Goal: Navigation & Orientation: Find specific page/section

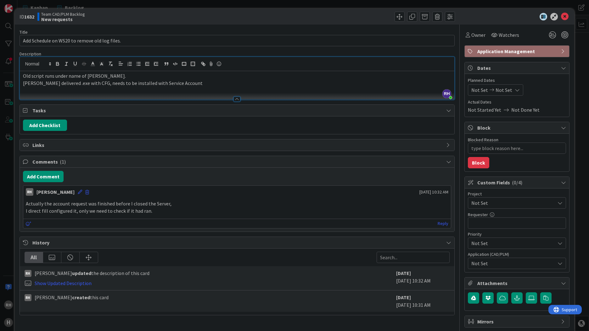
drag, startPoint x: 114, startPoint y: 76, endPoint x: 304, endPoint y: 77, distance: 190.1
click at [304, 77] on p "Old script runs under name of [PERSON_NAME]." at bounding box center [237, 75] width 428 height 7
click at [295, 204] on p "Actually the account request was finished before I closed the Server," at bounding box center [237, 203] width 423 height 7
click at [269, 200] on div "Actually the account request was finished before I closed the Server, I direct …" at bounding box center [237, 207] width 428 height 19
click at [561, 15] on icon at bounding box center [565, 17] width 8 height 8
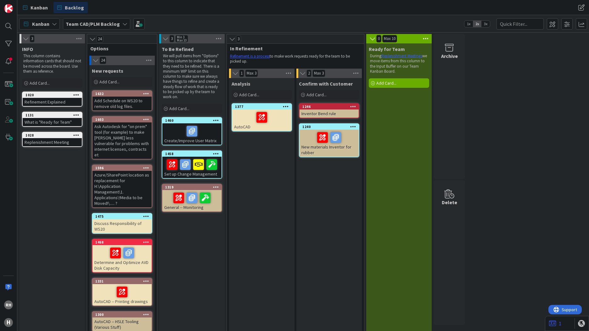
click at [91, 25] on b "Team CAD/PLM Backlog" at bounding box center [93, 24] width 54 height 6
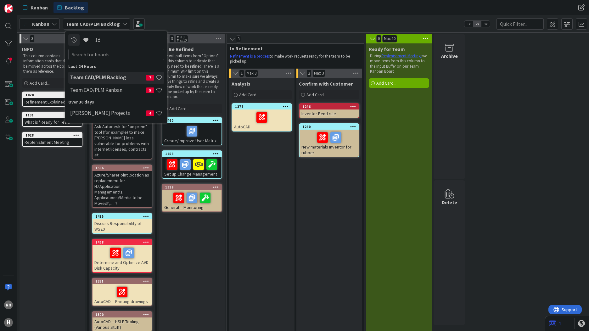
click at [99, 76] on h4 "Team CAD/PLM Backlog" at bounding box center [108, 77] width 76 height 6
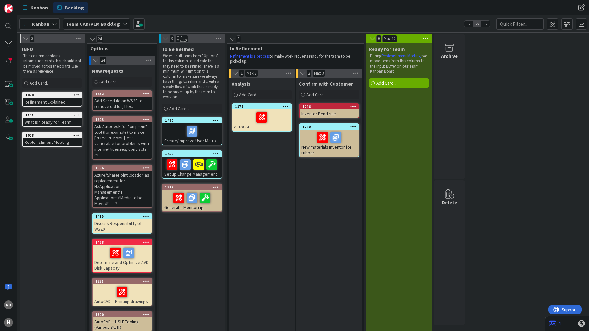
click at [102, 21] on b "Team CAD/PLM Backlog" at bounding box center [93, 24] width 54 height 6
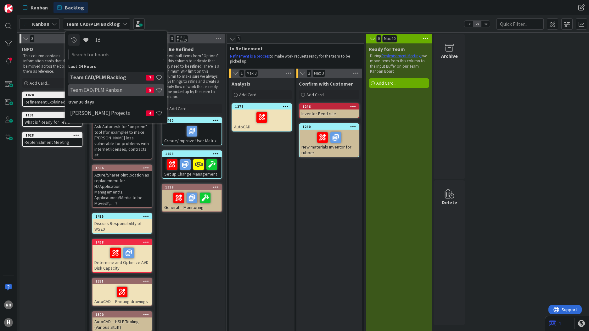
click at [102, 90] on h4 "Team CAD/PLM Kanban" at bounding box center [108, 90] width 76 height 6
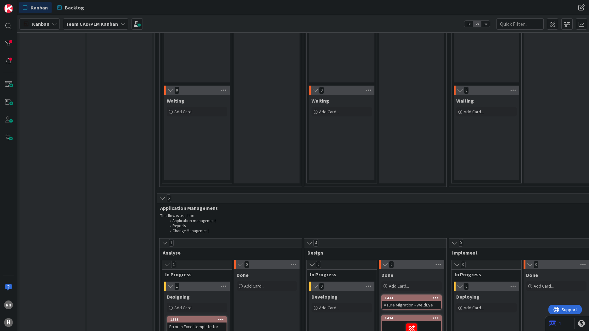
scroll to position [220, 0]
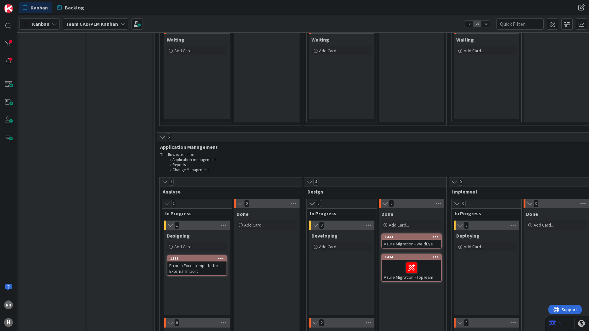
click at [416, 312] on div "Done Add Card... 1433 Azure Migration - [GEOGRAPHIC_DATA] 1434 Azure Migration …" at bounding box center [411, 322] width 65 height 229
click at [192, 268] on div "Error in Excel template for External Import" at bounding box center [196, 269] width 59 height 14
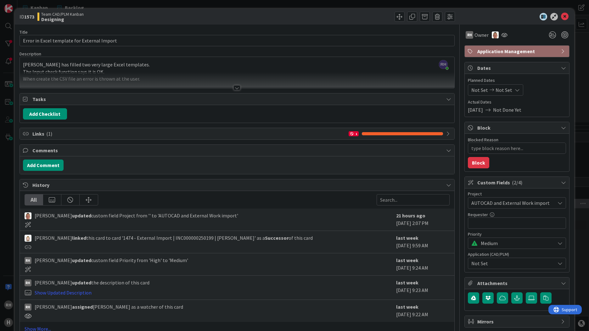
click at [236, 88] on div at bounding box center [237, 87] width 7 height 5
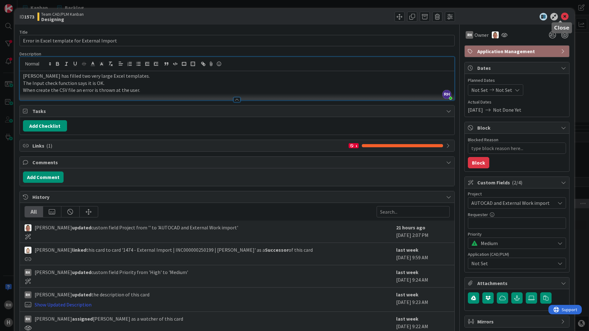
click at [561, 17] on icon at bounding box center [565, 17] width 8 height 8
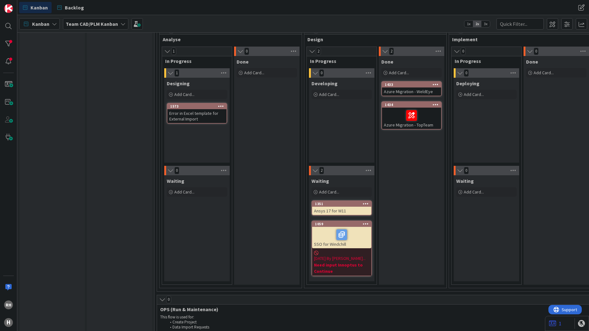
scroll to position [378, 0]
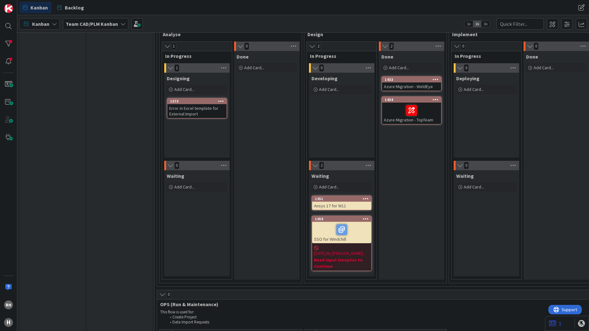
click at [199, 111] on div "Error in Excel template for External Import" at bounding box center [196, 111] width 59 height 14
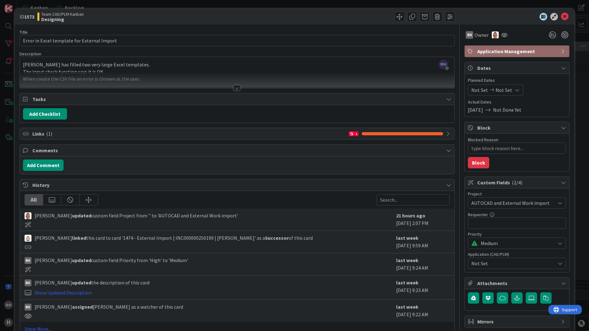
click at [192, 239] on span "[PERSON_NAME] linked this card to card '1474 - External Import | INC00000025019…" at bounding box center [174, 238] width 278 height 8
click at [28, 247] on icon at bounding box center [28, 247] width 7 height 6
click at [119, 239] on span "[PERSON_NAME] linked this card to card '1474 - External Import | INC00000025019…" at bounding box center [174, 238] width 278 height 8
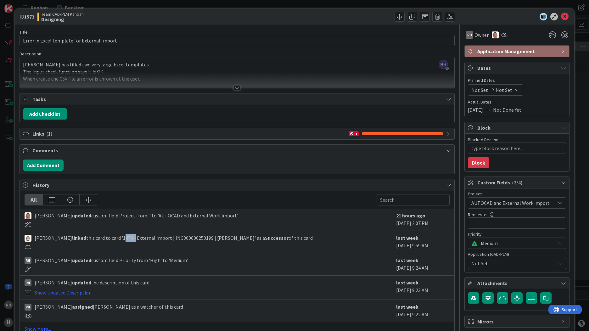
copy span "1474"
click at [37, 134] on span "Links ( 1 )" at bounding box center [188, 134] width 313 height 8
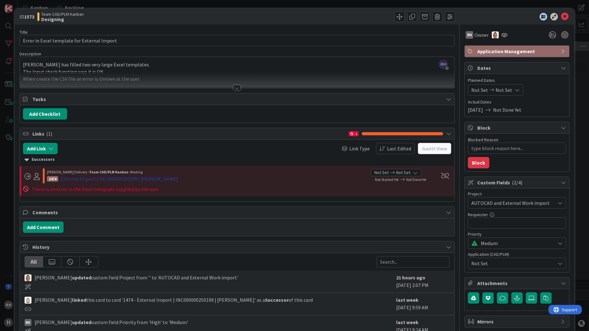
click at [93, 180] on div "External Import | INC000000250199 | [PERSON_NAME]" at bounding box center [119, 179] width 118 height 8
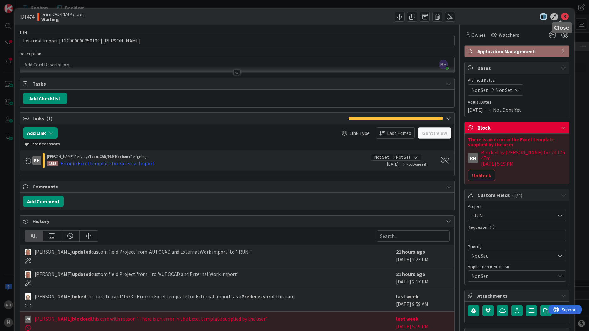
click at [561, 17] on icon at bounding box center [565, 17] width 8 height 8
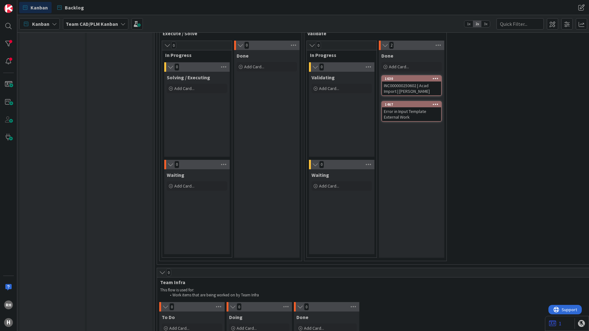
scroll to position [969, 0]
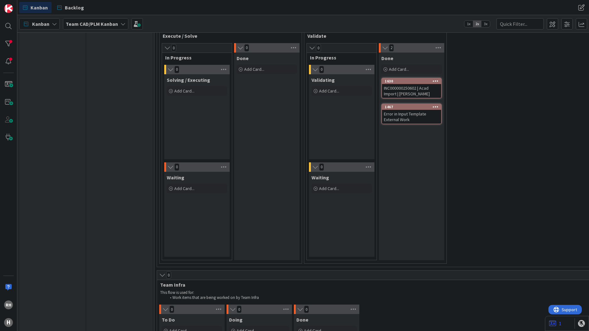
click at [407, 114] on div "Error in Input Template External Work" at bounding box center [411, 117] width 59 height 14
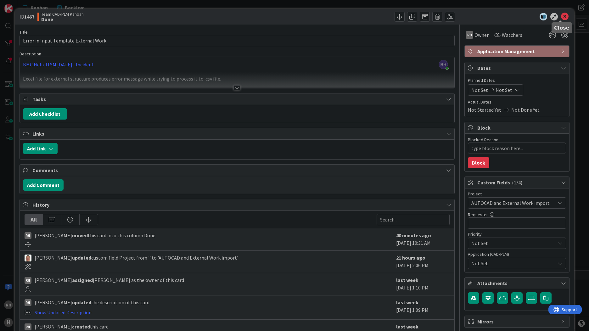
drag, startPoint x: 558, startPoint y: 15, endPoint x: 316, endPoint y: 20, distance: 241.8
click at [561, 15] on icon at bounding box center [565, 17] width 8 height 8
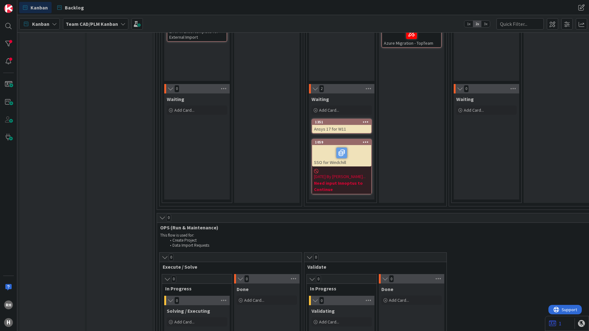
scroll to position [340, 0]
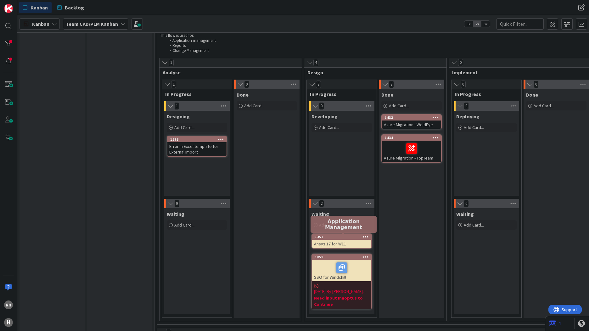
click at [343, 238] on div "1351" at bounding box center [343, 237] width 56 height 4
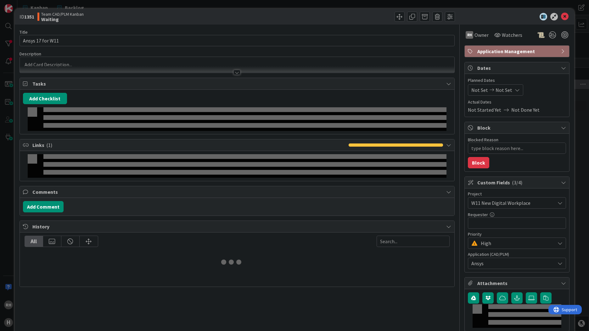
type textarea "x"
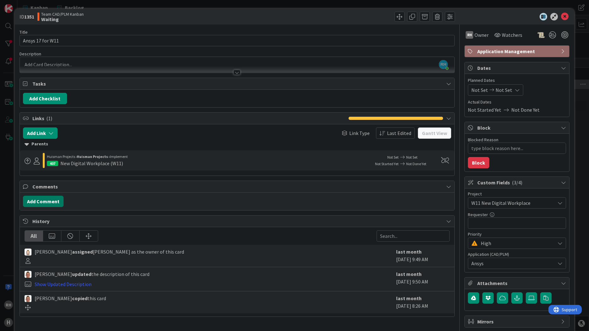
click at [44, 204] on button "Add Comment" at bounding box center [43, 201] width 41 height 11
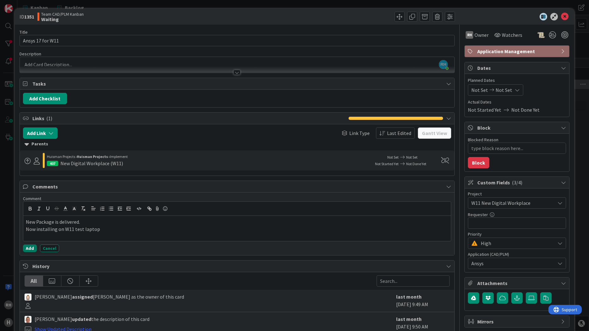
click at [29, 250] on button "Add" at bounding box center [30, 249] width 14 height 8
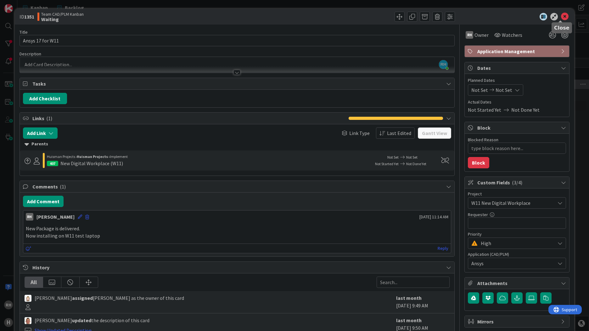
click at [562, 18] on icon at bounding box center [565, 17] width 8 height 8
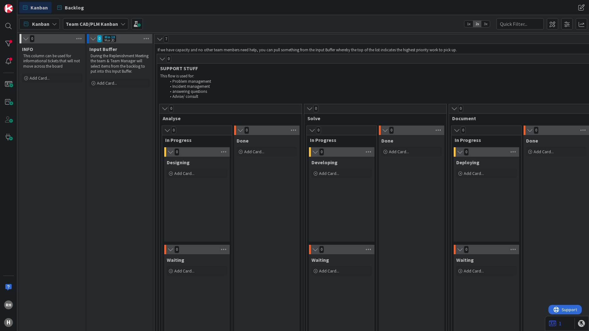
click at [468, 24] on span "1x" at bounding box center [469, 24] width 8 height 6
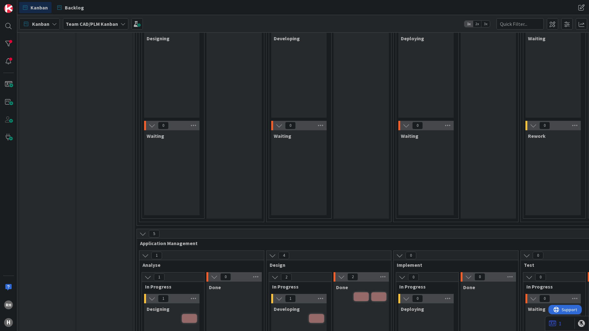
scroll to position [220, 0]
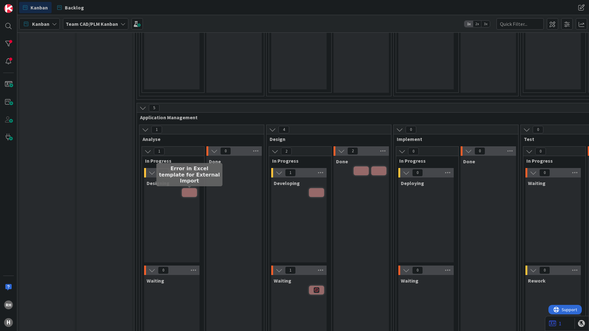
click at [187, 195] on span at bounding box center [189, 192] width 15 height 9
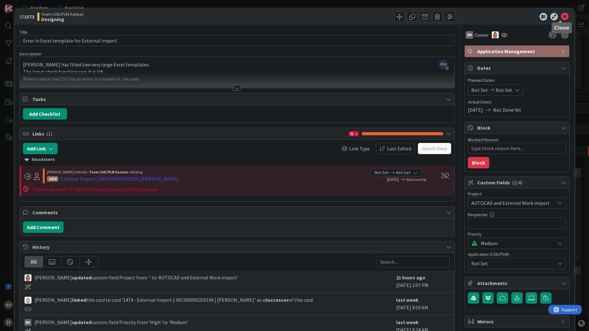
click at [561, 18] on icon at bounding box center [565, 17] width 8 height 8
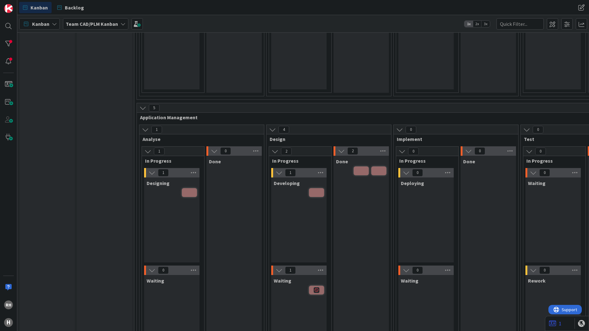
click at [476, 23] on span "2x" at bounding box center [477, 24] width 8 height 6
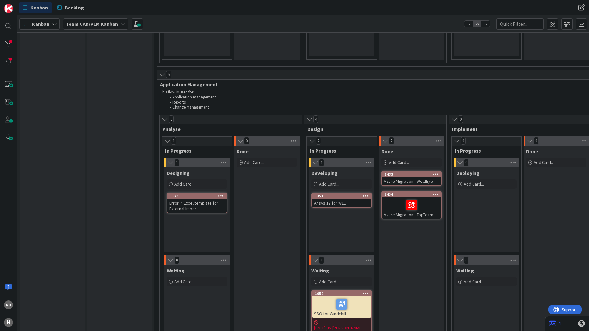
scroll to position [283, 0]
click at [195, 207] on div "Error in Excel template for External Import" at bounding box center [196, 206] width 59 height 14
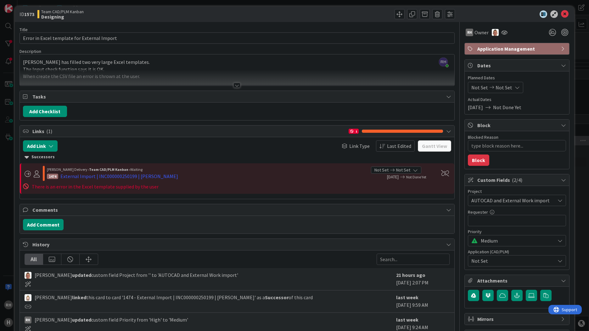
scroll to position [4, 0]
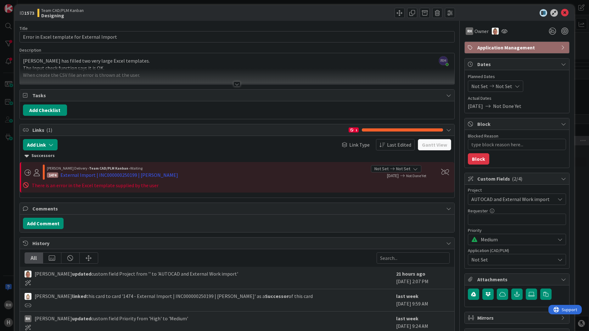
drag, startPoint x: 110, startPoint y: 174, endPoint x: 90, endPoint y: 186, distance: 23.6
click at [90, 186] on span "There is an error in the Excel template supplied by the user" at bounding box center [95, 185] width 127 height 6
click at [83, 175] on div "External Import | INC000000250199 | [PERSON_NAME]" at bounding box center [119, 175] width 118 height 8
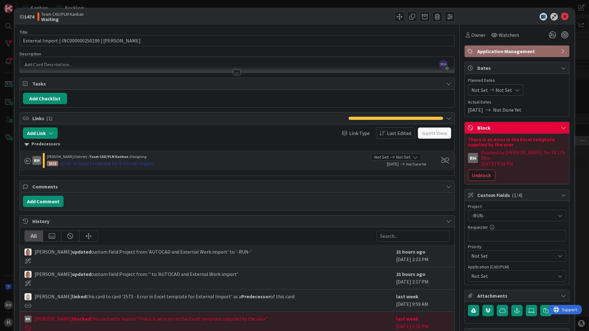
click at [111, 161] on div "Error in Excel template for External Import" at bounding box center [107, 164] width 94 height 8
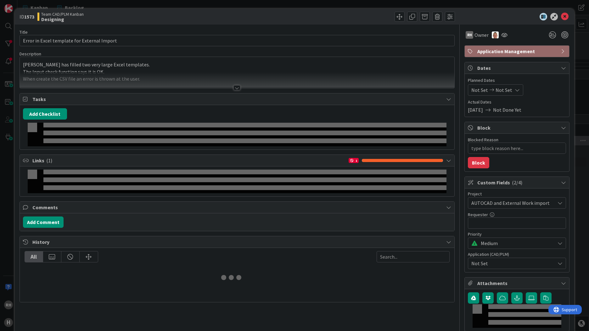
type textarea "x"
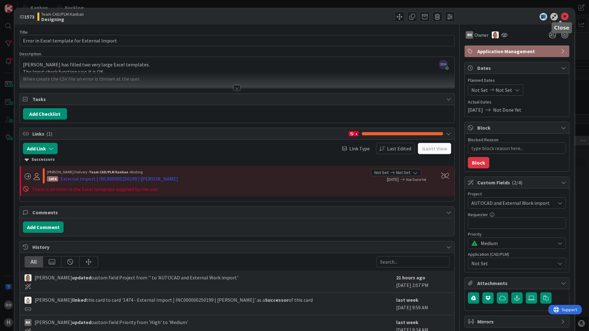
click at [561, 15] on icon at bounding box center [565, 17] width 8 height 8
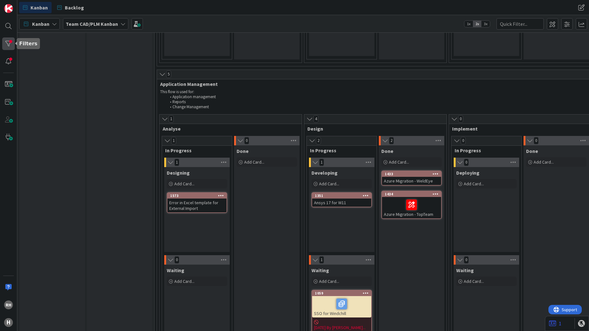
click at [8, 42] on div at bounding box center [8, 43] width 13 height 13
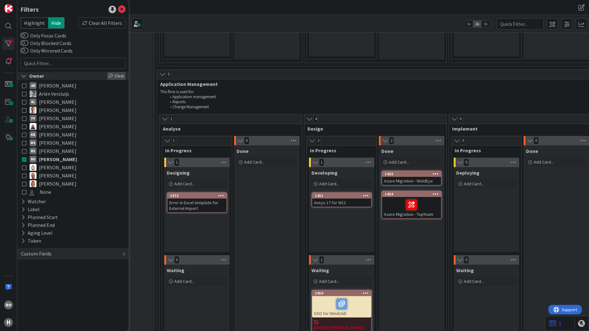
click at [120, 76] on div "Clear" at bounding box center [116, 76] width 18 height 8
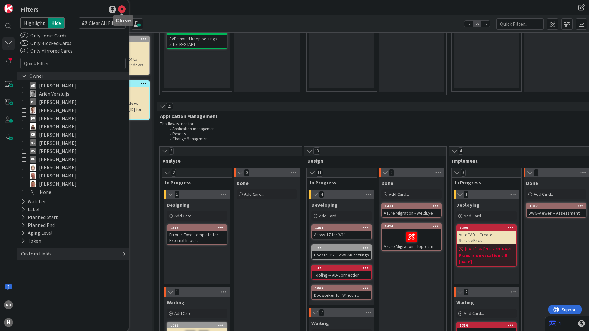
click at [124, 9] on icon at bounding box center [122, 10] width 8 height 8
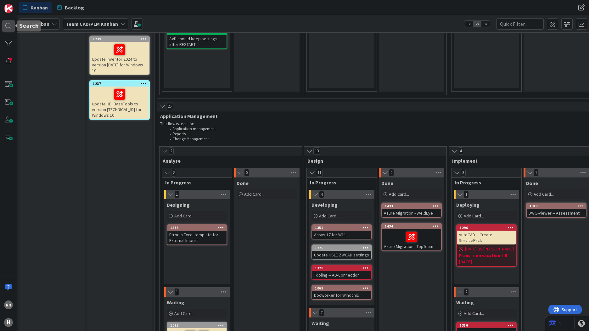
click at [9, 26] on div at bounding box center [8, 26] width 13 height 13
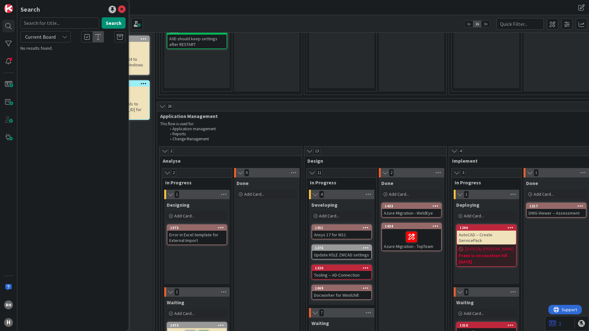
click at [77, 26] on input "text" at bounding box center [59, 22] width 79 height 11
type input "1474"
click at [110, 24] on button "Search" at bounding box center [114, 22] width 24 height 11
click at [61, 60] on p "External Import | INC000000250199 | [PERSON_NAME]" at bounding box center [77, 58] width 96 height 13
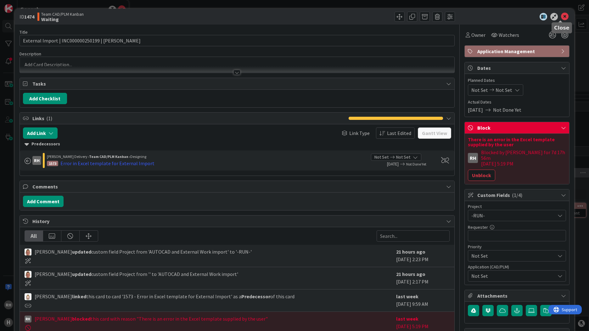
click at [561, 16] on icon at bounding box center [565, 17] width 8 height 8
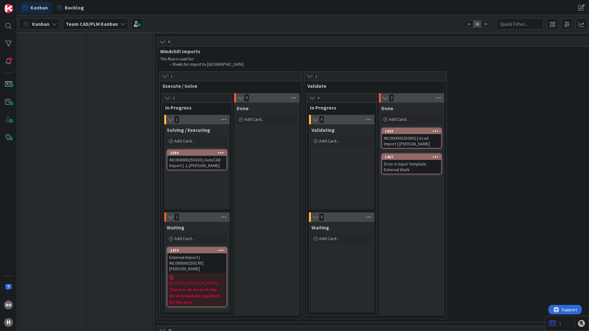
scroll to position [1196, 0]
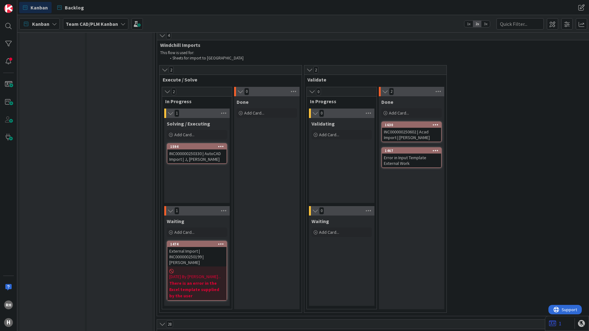
click at [191, 280] on b "There is an error in the Excel template supplied by the user" at bounding box center [196, 289] width 55 height 19
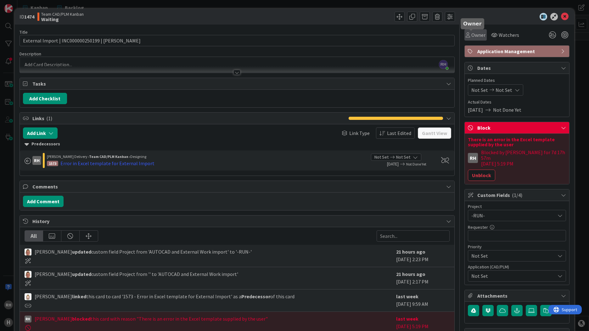
click at [475, 37] on span "Owner" at bounding box center [479, 35] width 14 height 8
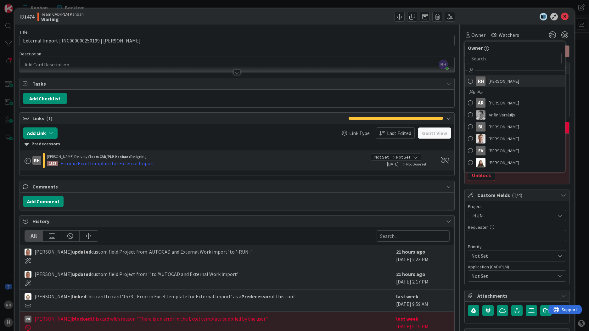
click at [468, 80] on span at bounding box center [470, 80] width 5 height 9
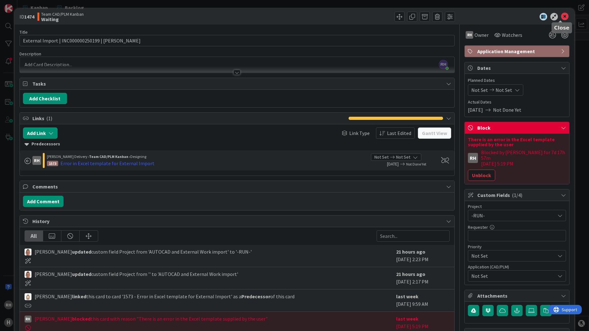
click at [563, 14] on icon at bounding box center [565, 17] width 8 height 8
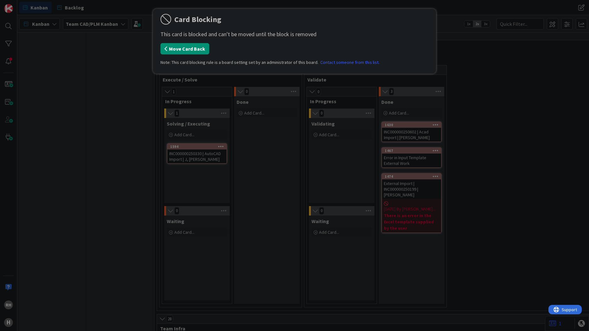
click at [200, 50] on button "Move Card Back" at bounding box center [185, 48] width 49 height 11
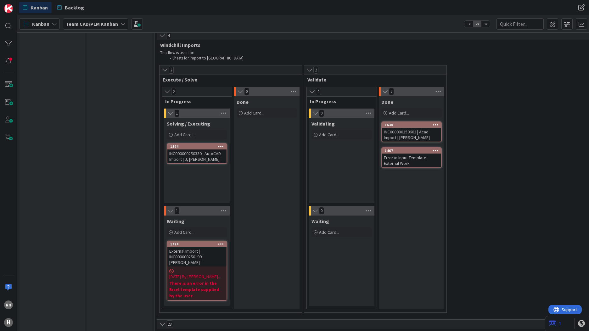
click at [201, 274] on span "[DATE] By [PERSON_NAME]..." at bounding box center [195, 277] width 52 height 7
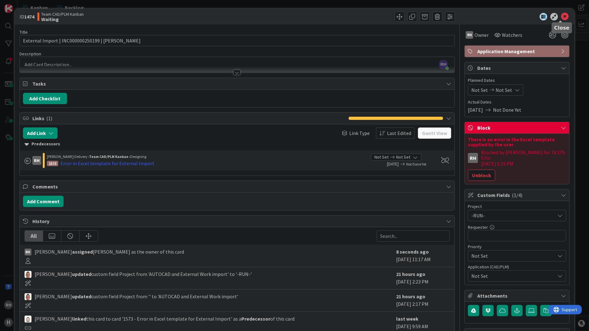
click at [562, 18] on icon at bounding box center [565, 17] width 8 height 8
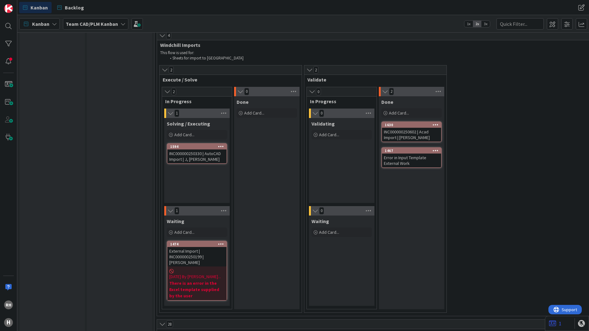
click at [188, 280] on b "There is an error in the Excel template supplied by the user" at bounding box center [196, 289] width 55 height 19
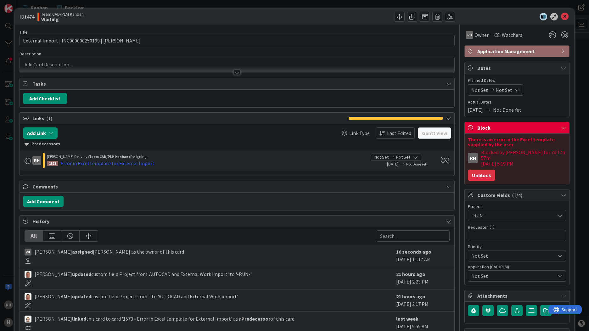
click at [469, 170] on button "Unblock" at bounding box center [481, 175] width 27 height 11
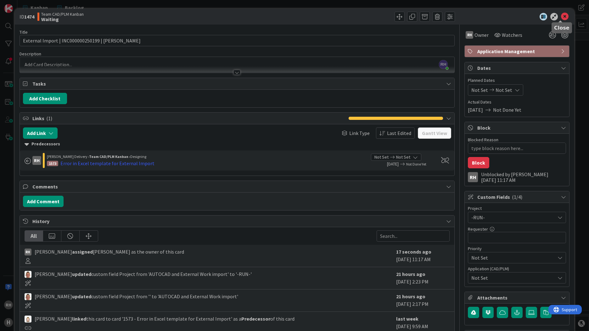
click at [561, 18] on icon at bounding box center [565, 17] width 8 height 8
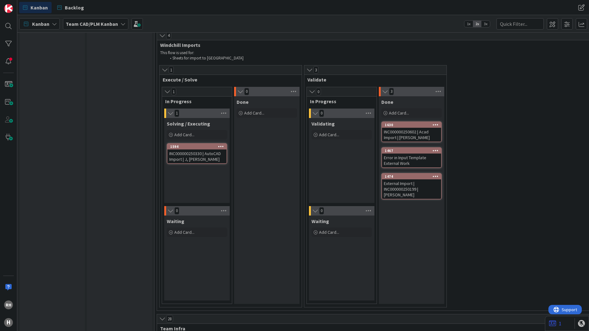
click at [189, 150] on div "INC000000250330 | AutoCAD Import | J, [PERSON_NAME]" at bounding box center [196, 157] width 59 height 14
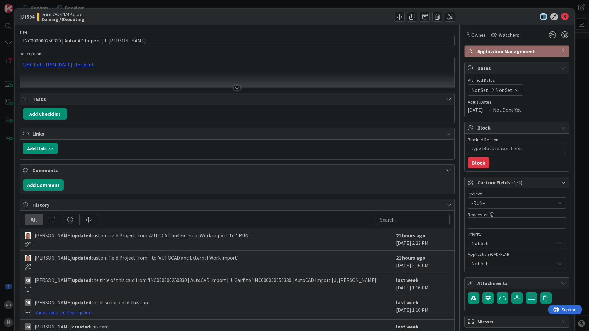
type textarea "x"
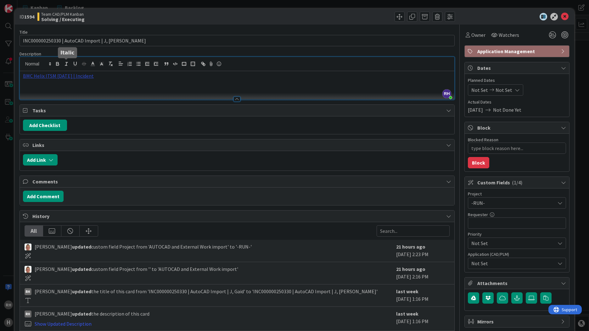
click at [69, 64] on div "[PERSON_NAME] just joined BMC Helix ITSM [DATE] | Incident" at bounding box center [237, 78] width 435 height 42
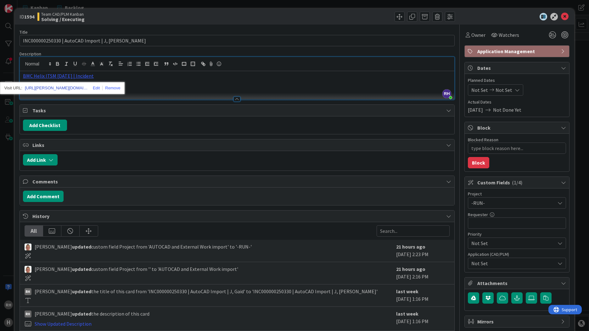
click at [57, 87] on link "[URL][PERSON_NAME][DOMAIN_NAME]" at bounding box center [56, 88] width 63 height 8
click at [38, 199] on button "Add Comment" at bounding box center [43, 196] width 41 height 11
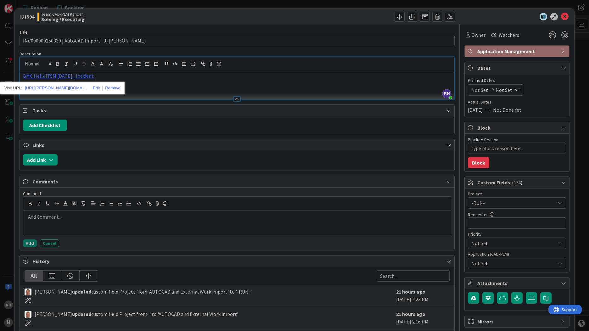
click at [43, 222] on div at bounding box center [237, 223] width 428 height 25
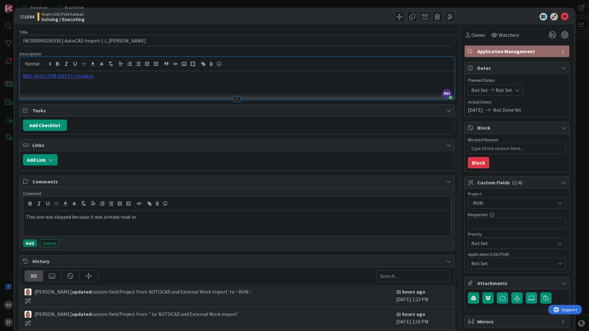
click at [33, 243] on button "Add" at bounding box center [30, 244] width 14 height 8
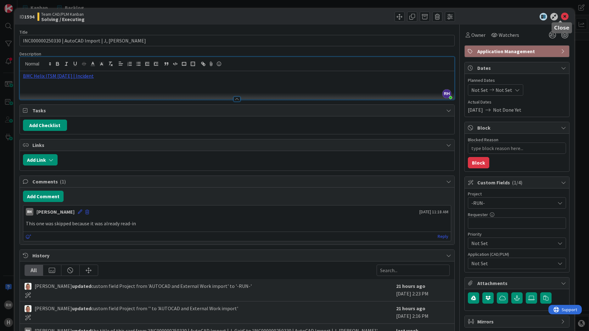
click at [561, 15] on icon at bounding box center [565, 17] width 8 height 8
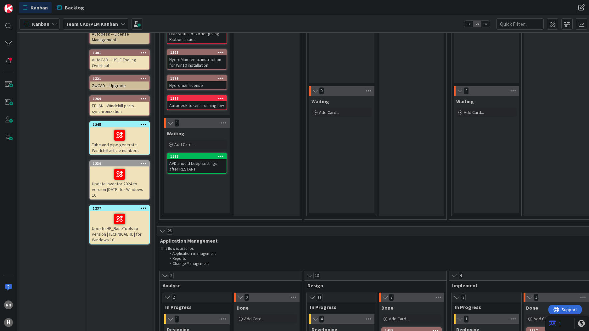
scroll to position [94, 0]
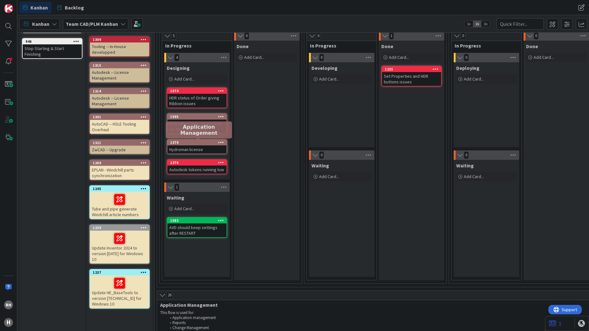
click at [194, 143] on div "1379" at bounding box center [198, 142] width 56 height 4
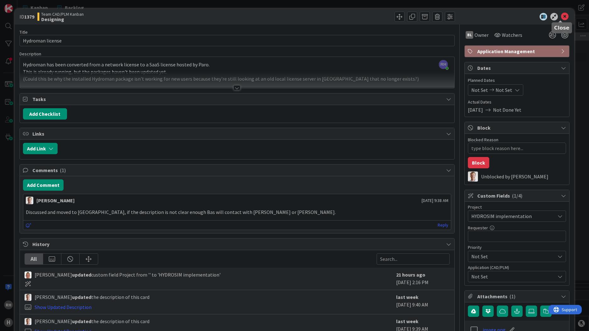
click at [561, 16] on icon at bounding box center [565, 17] width 8 height 8
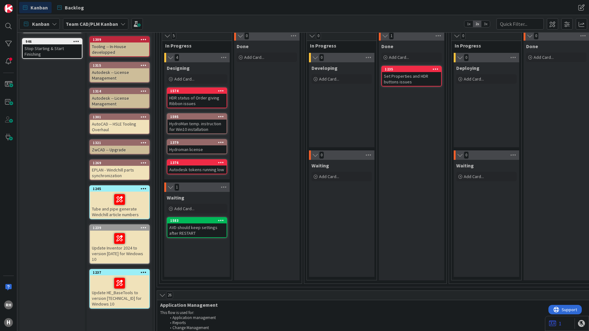
click at [197, 126] on div "HydroMan temp. instruction for Win10 installation" at bounding box center [196, 127] width 59 height 14
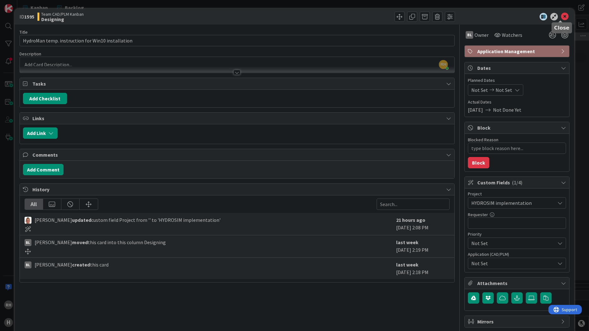
click at [561, 16] on icon at bounding box center [565, 17] width 8 height 8
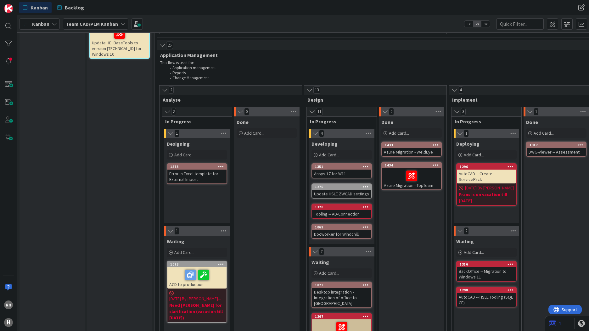
scroll to position [346, 0]
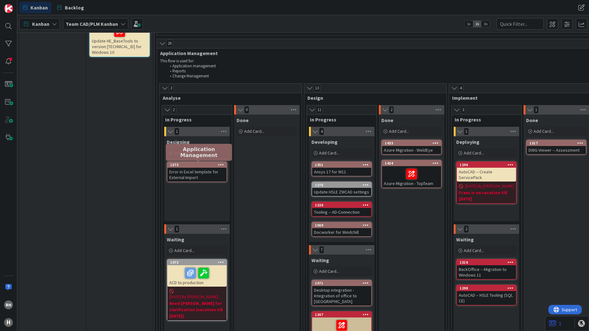
click at [190, 165] on div "1573" at bounding box center [198, 165] width 56 height 4
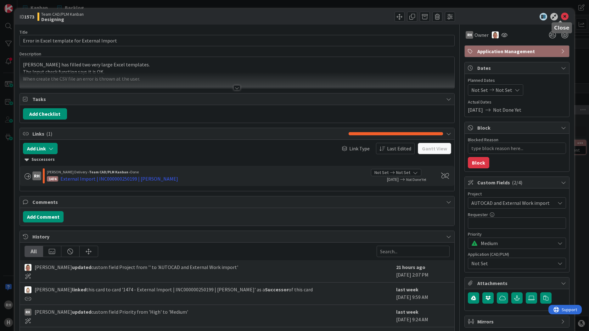
click at [561, 15] on icon at bounding box center [565, 17] width 8 height 8
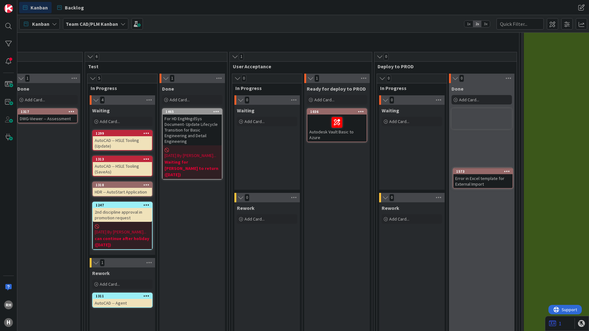
scroll to position [378, 515]
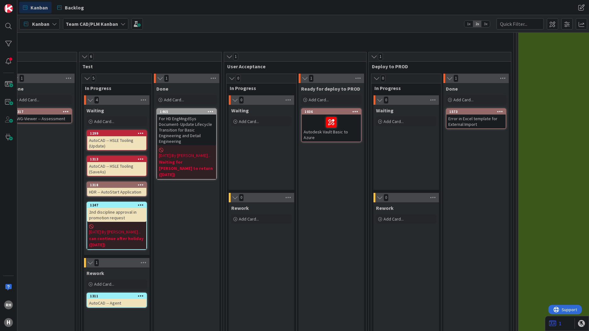
click at [473, 122] on div "Error in Excel template for External Import" at bounding box center [476, 122] width 59 height 14
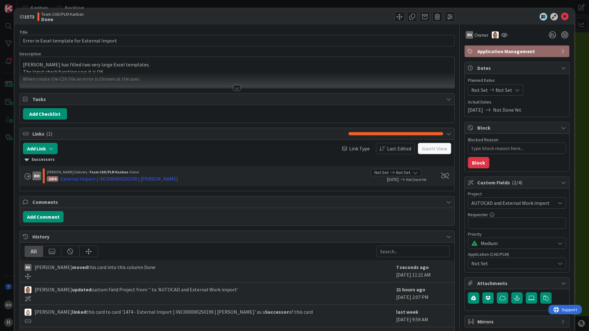
type textarea "x"
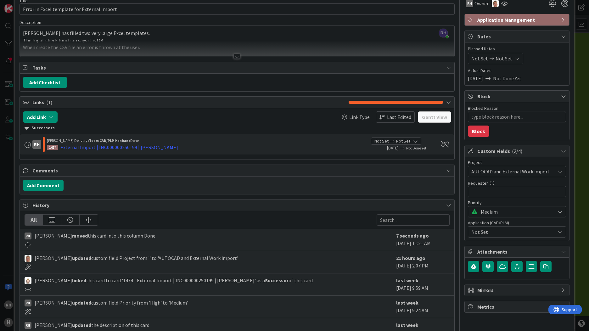
click at [234, 57] on div at bounding box center [237, 56] width 7 height 5
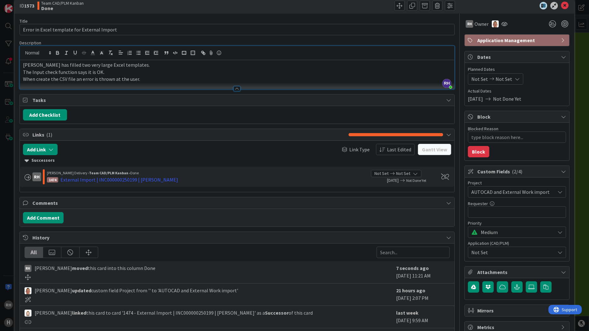
scroll to position [0, 0]
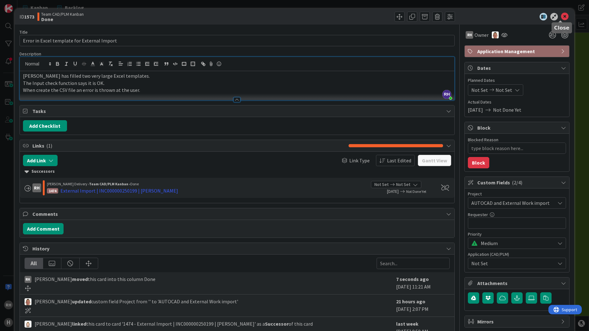
click at [563, 17] on icon at bounding box center [565, 17] width 8 height 8
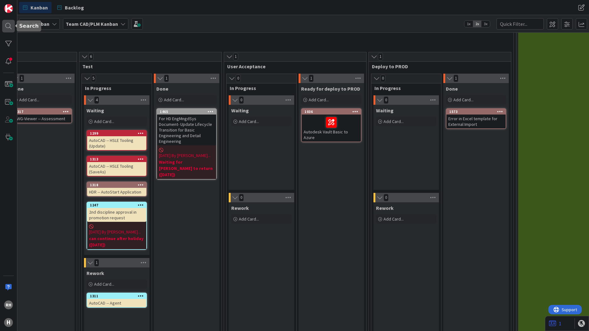
click at [11, 27] on div at bounding box center [8, 26] width 13 height 13
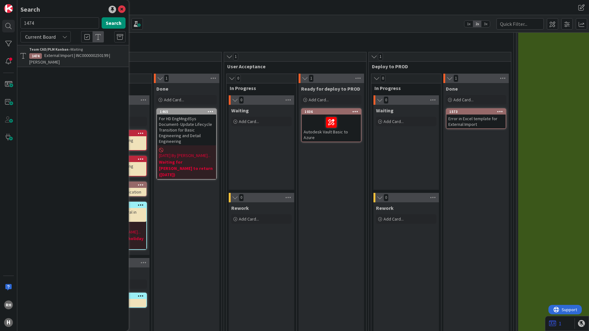
click at [80, 21] on input "1474" at bounding box center [59, 22] width 79 height 11
type input "1"
type input "Eplan"
click at [112, 25] on button "Search" at bounding box center [114, 22] width 24 height 11
click at [76, 54] on span "- Windchill parts synchronization" at bounding box center [89, 56] width 60 height 6
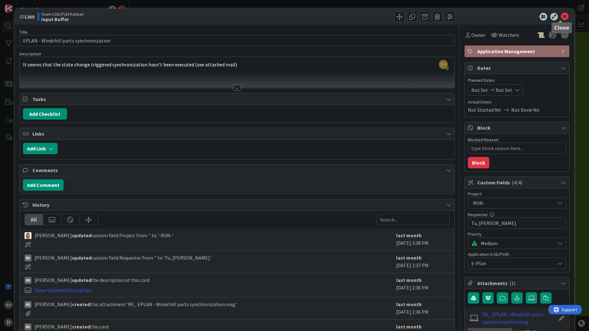
click at [562, 15] on icon at bounding box center [565, 17] width 8 height 8
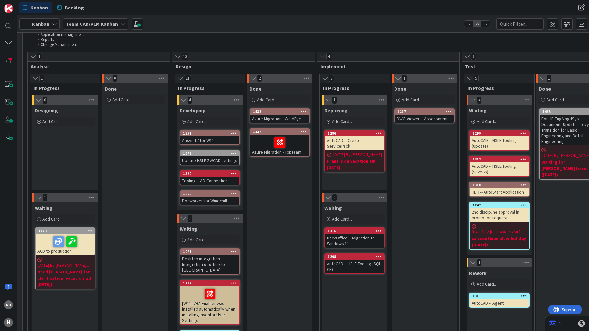
scroll to position [378, 116]
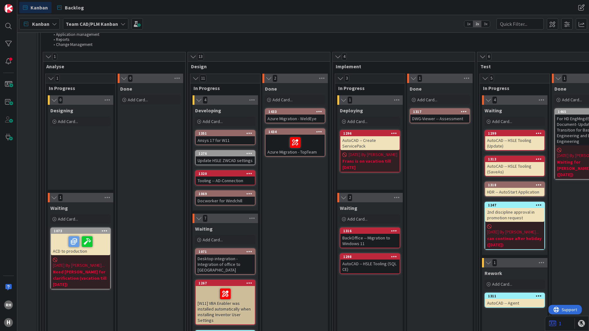
click at [99, 21] on b "Team CAD/PLM Kanban" at bounding box center [92, 24] width 52 height 6
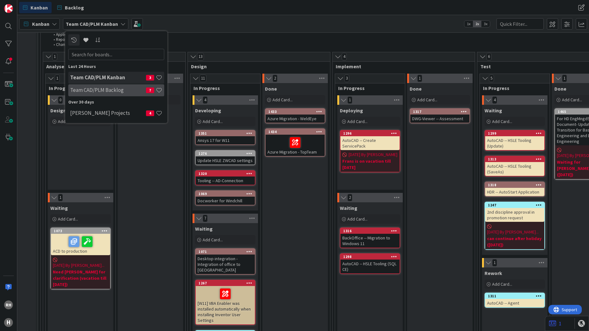
click at [99, 88] on h4 "Team CAD/PLM Backlog" at bounding box center [108, 90] width 76 height 6
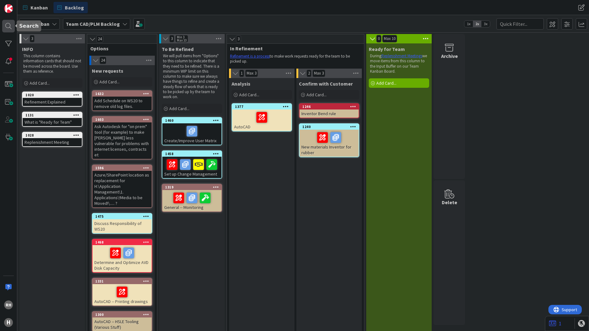
click at [11, 25] on div at bounding box center [8, 26] width 13 height 13
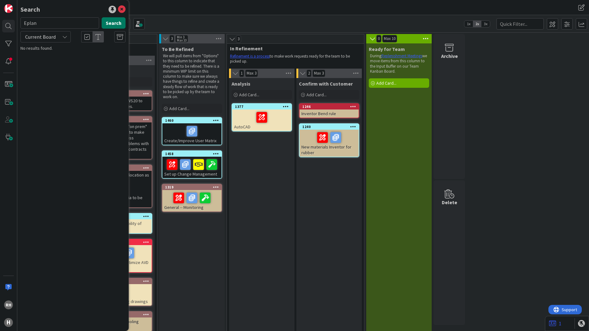
click at [112, 23] on button "Search" at bounding box center [114, 22] width 24 height 11
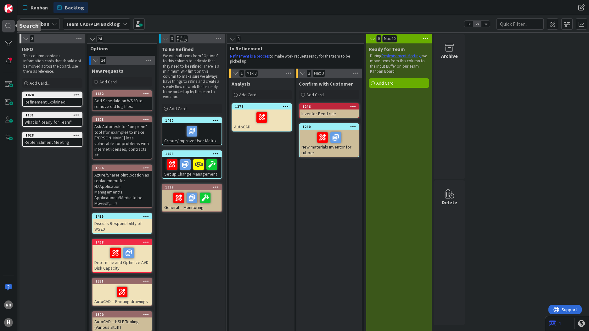
click at [10, 23] on div at bounding box center [8, 26] width 13 height 13
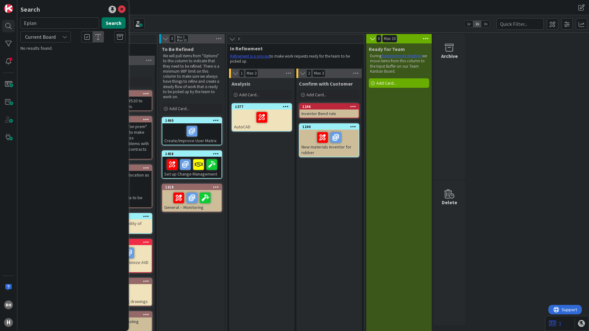
click at [109, 23] on button "Search" at bounding box center [114, 22] width 24 height 11
click at [47, 35] on span "Current Board" at bounding box center [40, 37] width 31 height 6
click at [48, 62] on span "All Boards" at bounding box center [56, 62] width 65 height 9
click at [72, 22] on input "Eplan" at bounding box center [59, 22] width 79 height 11
click at [120, 22] on button "Search" at bounding box center [114, 22] width 24 height 11
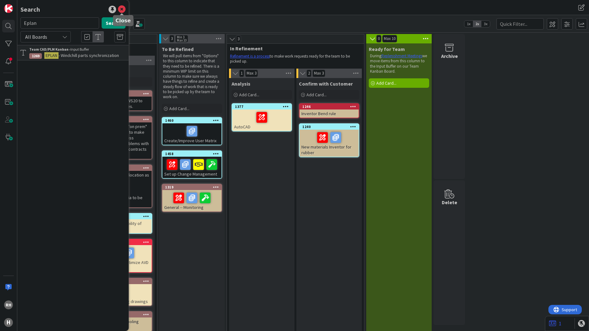
click at [121, 9] on icon at bounding box center [122, 10] width 8 height 8
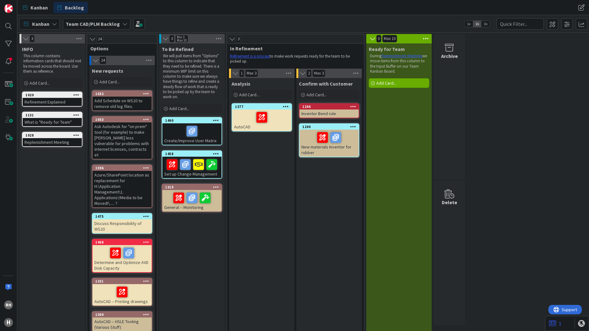
click at [121, 9] on div "Kanban Backlog" at bounding box center [174, 7] width 310 height 11
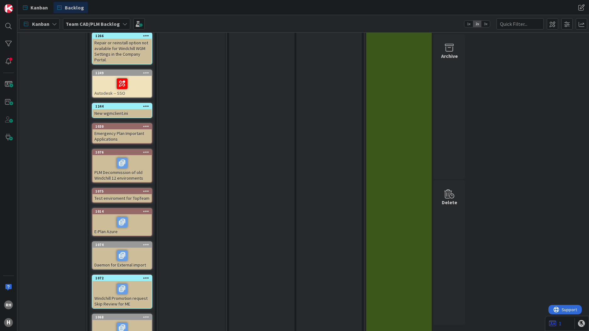
scroll to position [378, 0]
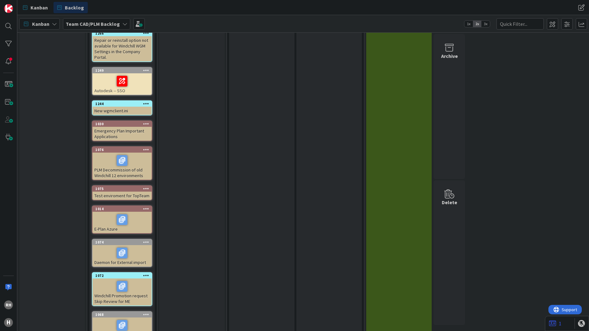
click at [106, 218] on div at bounding box center [121, 219] width 55 height 13
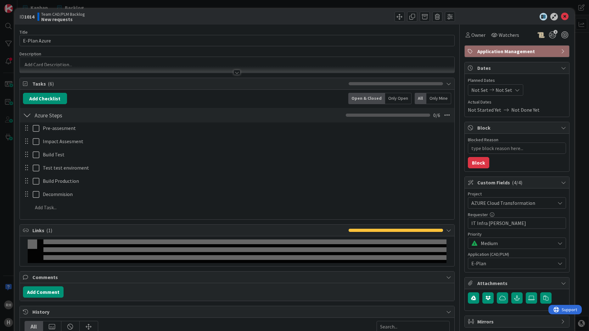
type textarea "x"
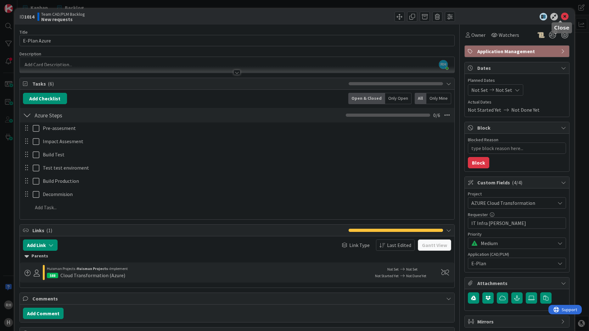
click at [561, 16] on icon at bounding box center [565, 17] width 8 height 8
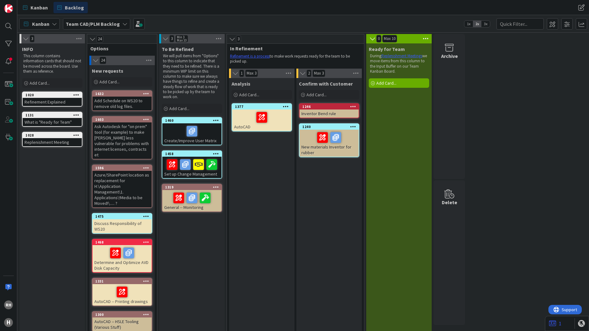
click at [9, 29] on div at bounding box center [8, 26] width 13 height 13
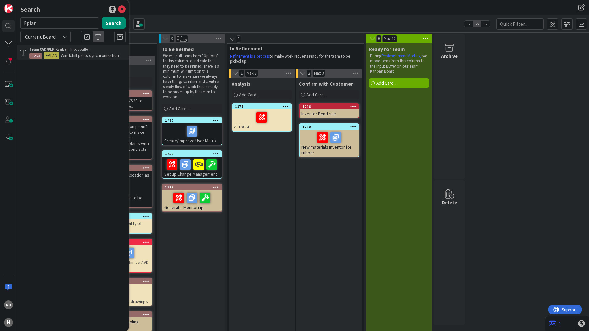
click at [27, 24] on input "Eplan" at bounding box center [59, 22] width 79 height 11
type input "E-plan"
click at [113, 26] on button "Search" at bounding box center [114, 22] width 24 height 11
click at [81, 56] on p "E-Plan Azure" at bounding box center [77, 55] width 96 height 7
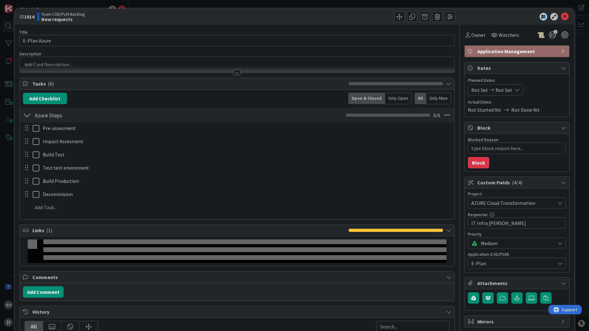
type textarea "x"
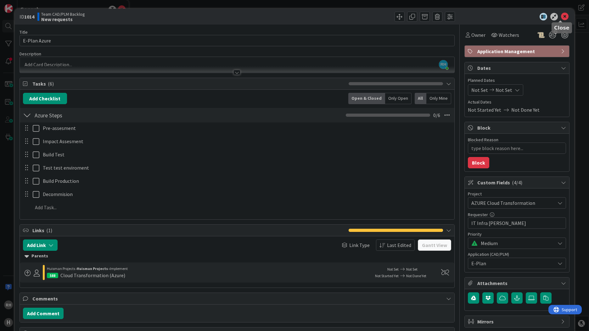
click at [561, 17] on icon at bounding box center [565, 17] width 8 height 8
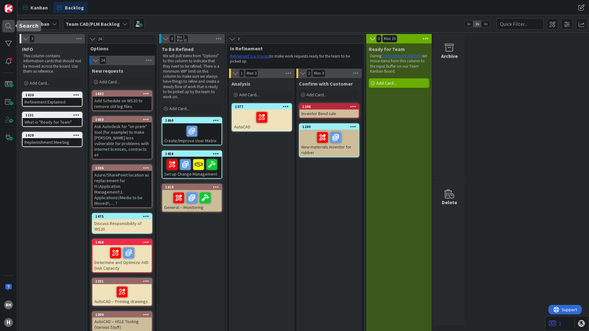
click at [10, 24] on div at bounding box center [8, 26] width 13 height 13
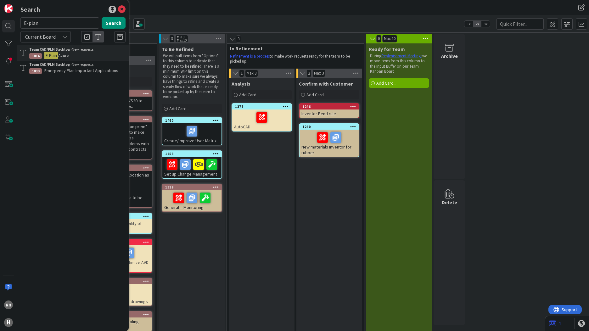
click at [43, 24] on input "E-plan" at bounding box center [59, 22] width 79 height 11
click at [95, 22] on input "2025" at bounding box center [59, 22] width 79 height 11
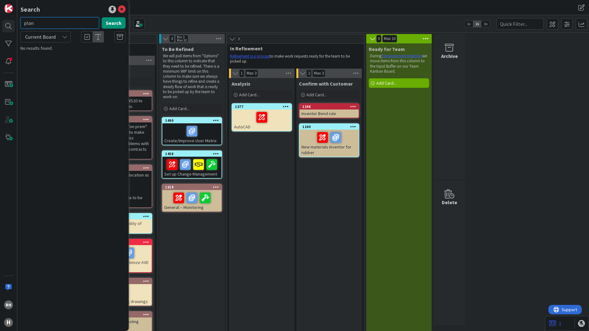
type input "plan"
click at [65, 170] on div "Search plan Search Current Board Team CAD/PLM Backlog › New requests 1014 E- Pl…" at bounding box center [72, 165] width 111 height 331
click at [80, 66] on div "Team CAD/PLM Backlog › New requests" at bounding box center [77, 65] width 96 height 6
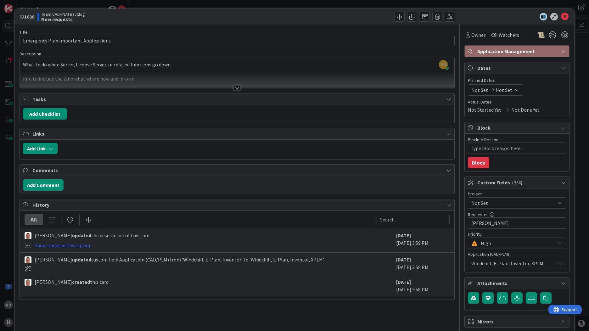
click at [235, 88] on div at bounding box center [237, 87] width 7 height 5
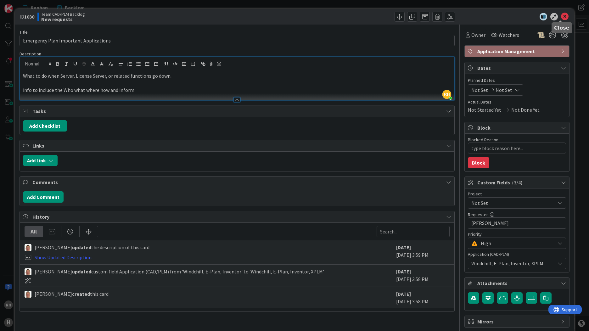
click at [562, 16] on icon at bounding box center [565, 17] width 8 height 8
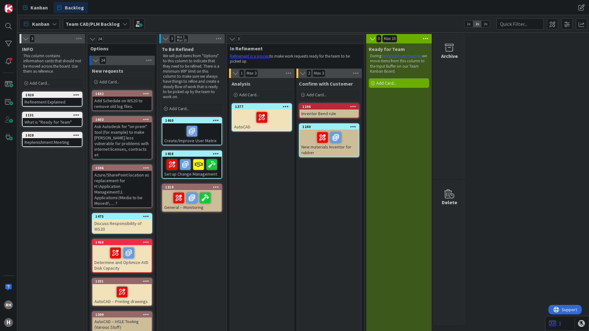
click at [253, 127] on div "AutoCAD" at bounding box center [261, 120] width 59 height 21
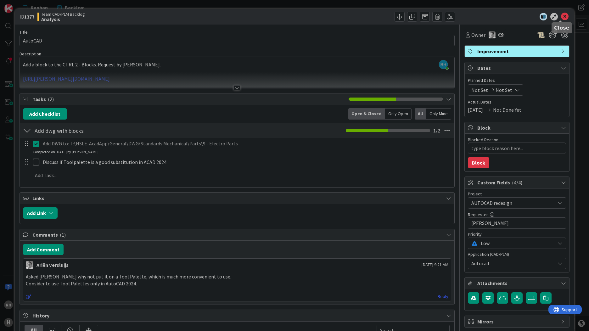
click at [561, 16] on icon at bounding box center [565, 17] width 8 height 8
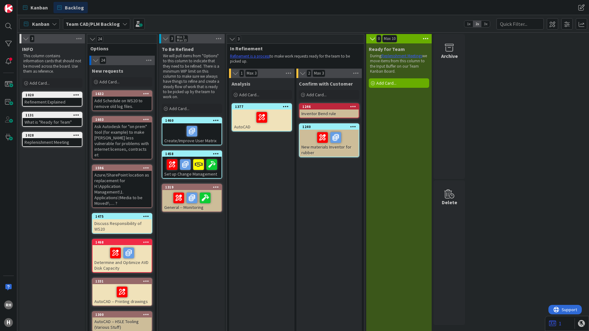
click at [240, 122] on div at bounding box center [261, 117] width 55 height 13
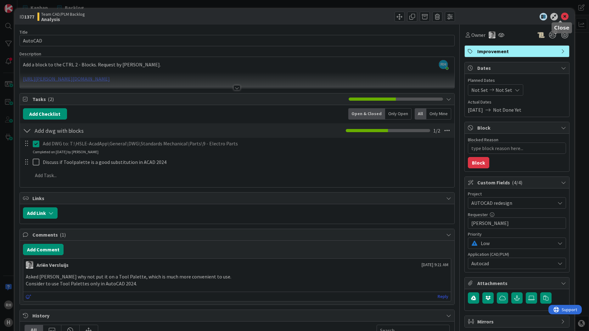
click at [562, 16] on icon at bounding box center [565, 17] width 8 height 8
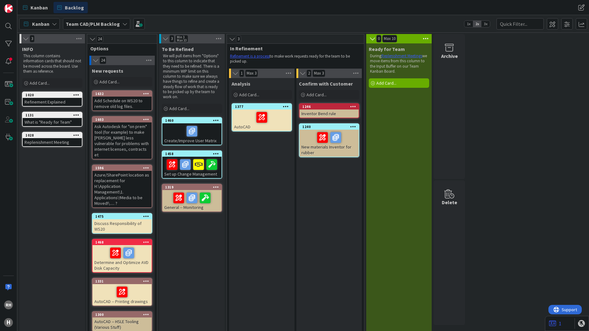
click at [178, 186] on div "1319" at bounding box center [193, 187] width 56 height 4
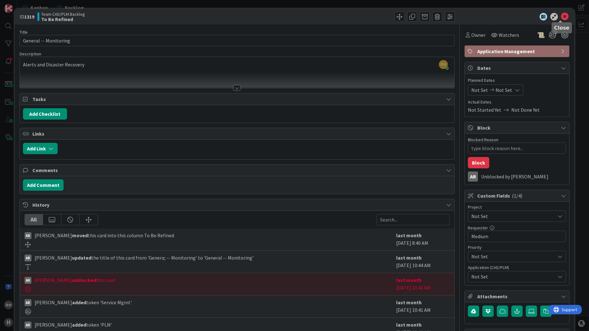
click at [561, 15] on icon at bounding box center [565, 17] width 8 height 8
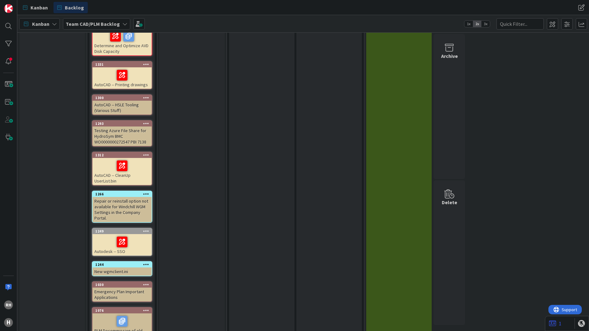
scroll to position [220, 0]
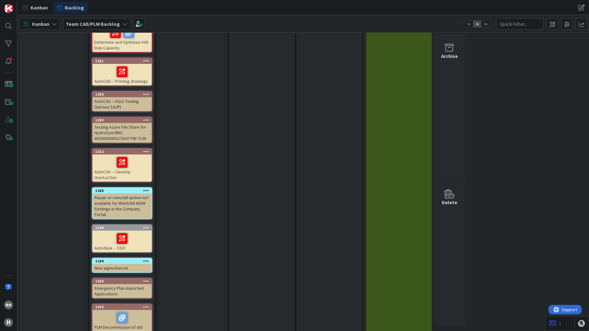
click at [110, 264] on div "New wgmclient.ini" at bounding box center [122, 268] width 59 height 8
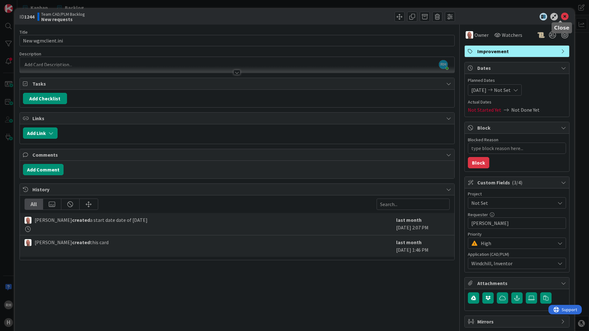
click at [561, 17] on icon at bounding box center [565, 17] width 8 height 8
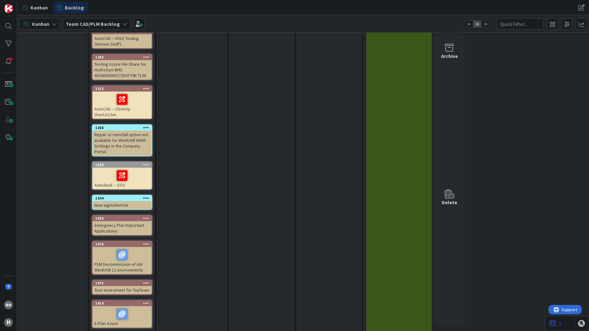
click at [130, 222] on div "Emergency Plan Important Applications" at bounding box center [122, 228] width 59 height 14
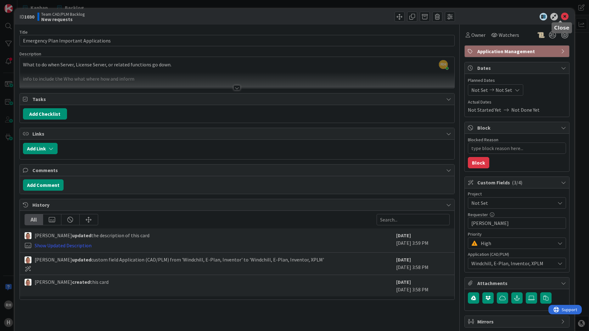
click at [561, 16] on icon at bounding box center [565, 17] width 8 height 8
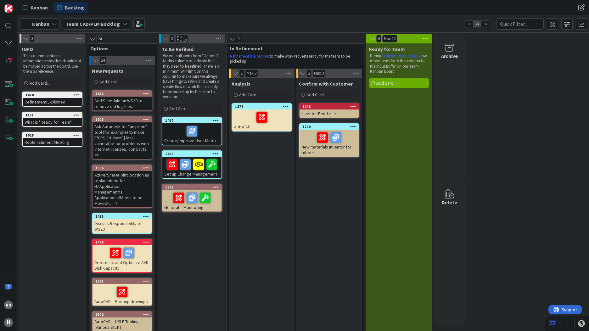
click at [89, 27] on span "Team CAD/PLM Backlog" at bounding box center [93, 24] width 54 height 8
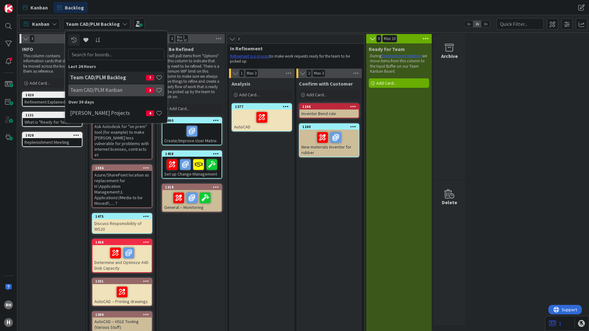
click at [111, 92] on h4 "Team CAD/PLM Kanban" at bounding box center [108, 90] width 76 height 6
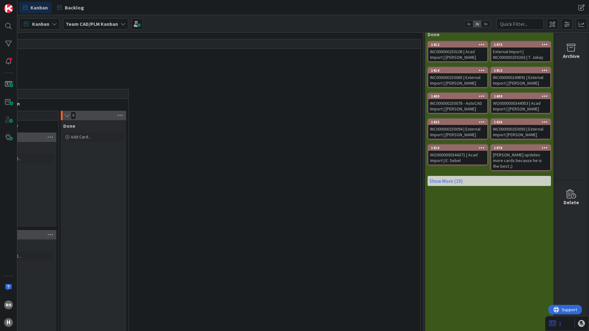
scroll to position [0, 613]
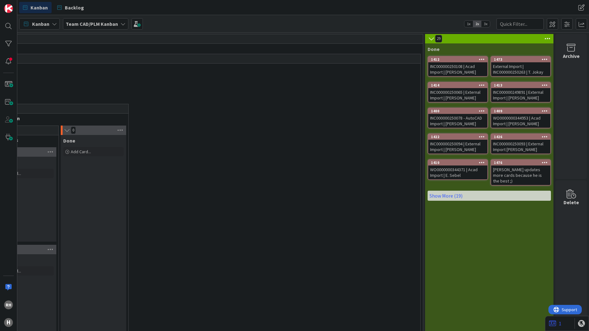
click at [428, 41] on icon at bounding box center [431, 39] width 7 height 6
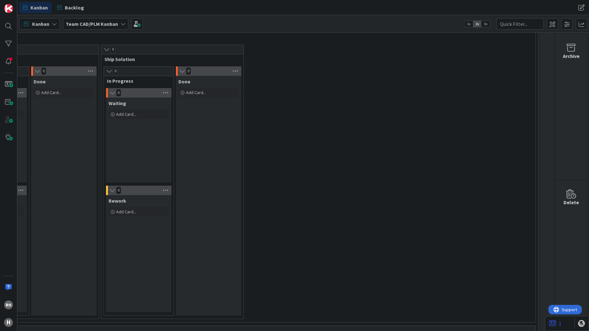
scroll to position [0, 497]
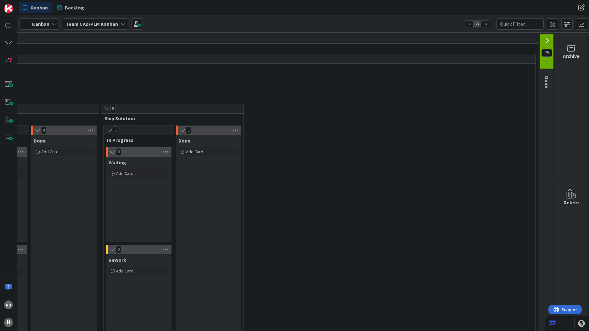
click at [544, 40] on icon at bounding box center [547, 40] width 7 height 7
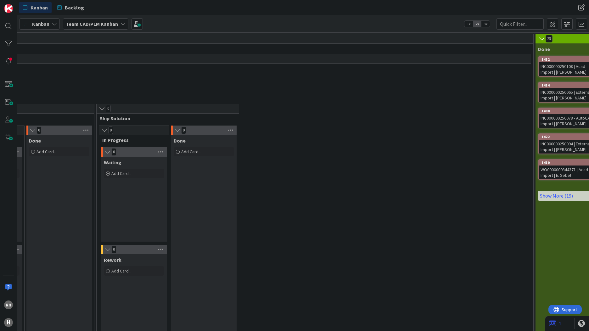
click at [540, 40] on icon at bounding box center [542, 39] width 7 height 6
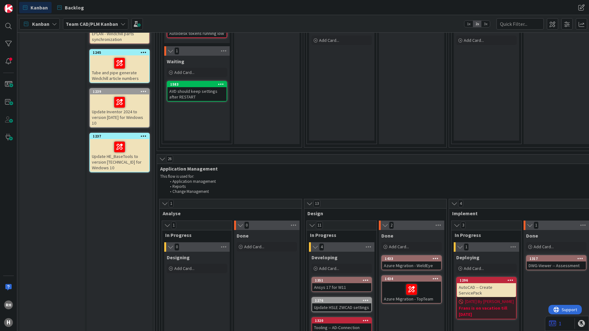
scroll to position [283, 0]
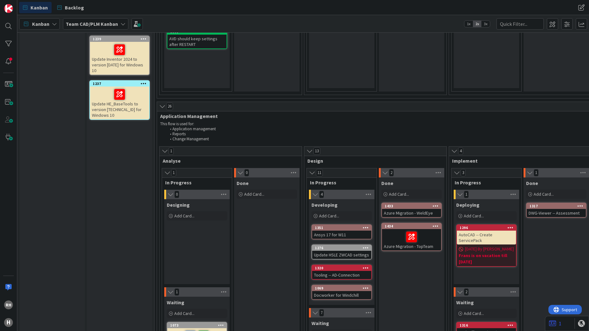
click at [388, 242] on div at bounding box center [411, 236] width 55 height 13
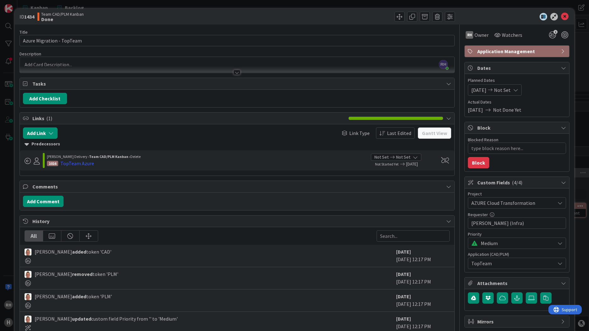
click at [237, 73] on div at bounding box center [237, 72] width 7 height 5
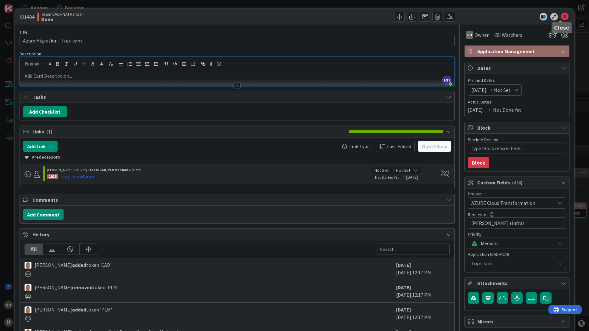
click at [562, 16] on icon at bounding box center [565, 17] width 8 height 8
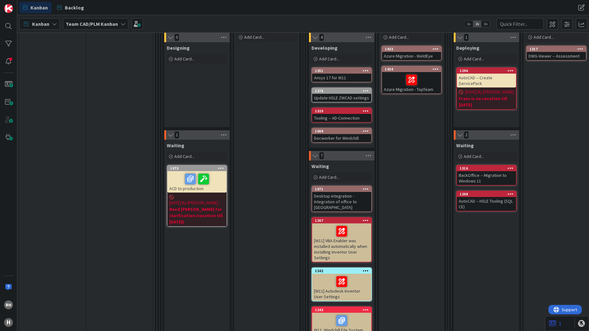
scroll to position [441, 0]
click at [341, 197] on div "Desktop integration - Integration of office to [GEOGRAPHIC_DATA]" at bounding box center [341, 202] width 59 height 20
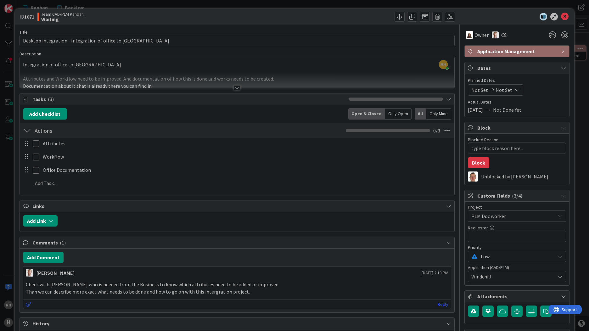
click at [234, 87] on div at bounding box center [237, 87] width 7 height 5
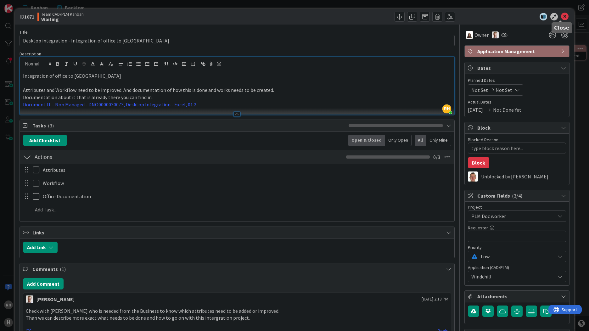
click at [561, 15] on icon at bounding box center [565, 17] width 8 height 8
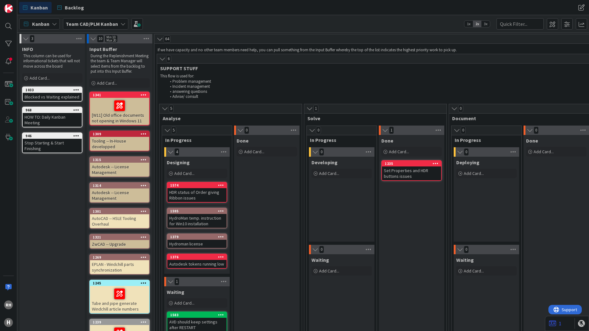
click at [408, 173] on div "Set Properties and HDR buttons issues" at bounding box center [411, 174] width 59 height 14
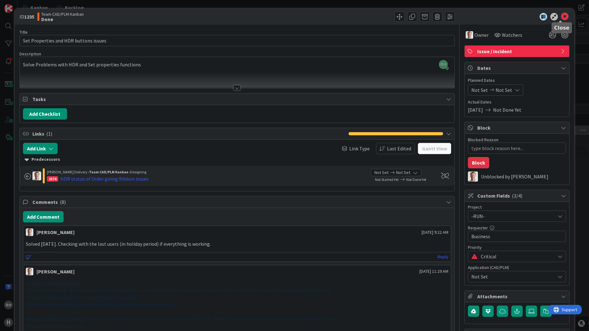
click at [561, 17] on icon at bounding box center [565, 17] width 8 height 8
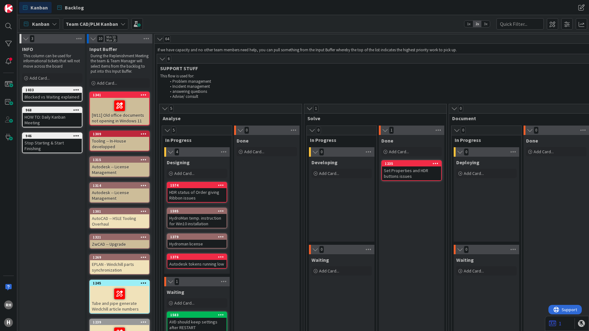
click at [110, 26] on b "Team CAD/PLM Kanban" at bounding box center [92, 24] width 52 height 6
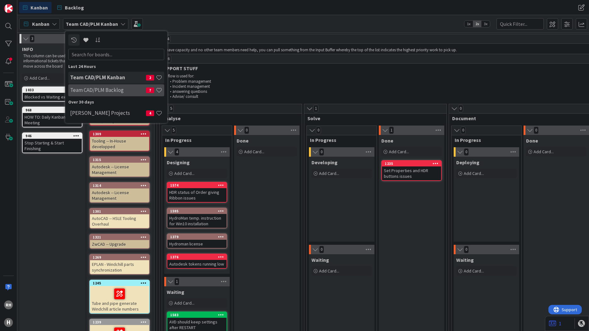
click at [99, 94] on div "Team CAD/PLM Backlog 7" at bounding box center [116, 90] width 96 height 12
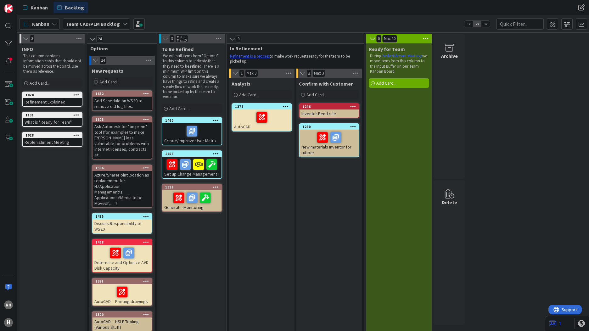
click at [102, 21] on b "Team CAD/PLM Backlog" at bounding box center [93, 24] width 54 height 6
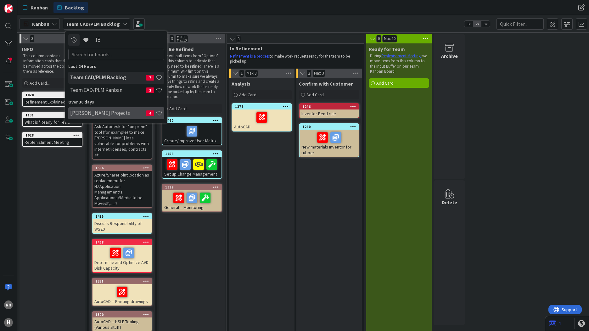
click at [97, 112] on h4 "[PERSON_NAME] Projects" at bounding box center [108, 113] width 76 height 6
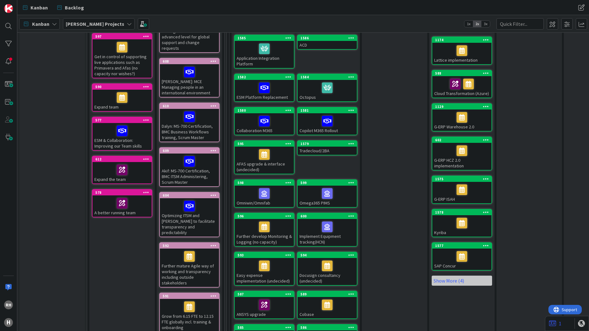
scroll to position [283, 0]
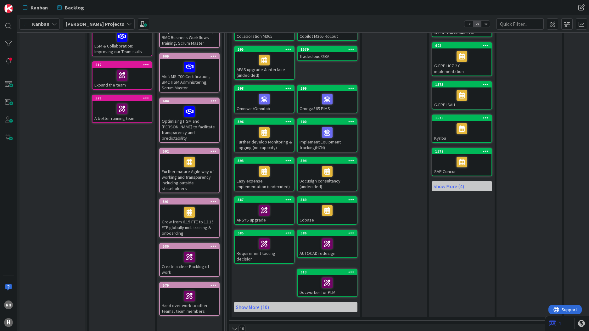
click at [444, 164] on div at bounding box center [461, 162] width 55 height 13
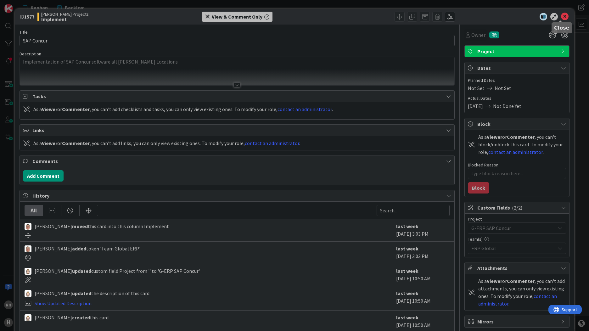
click at [561, 17] on icon at bounding box center [565, 17] width 8 height 8
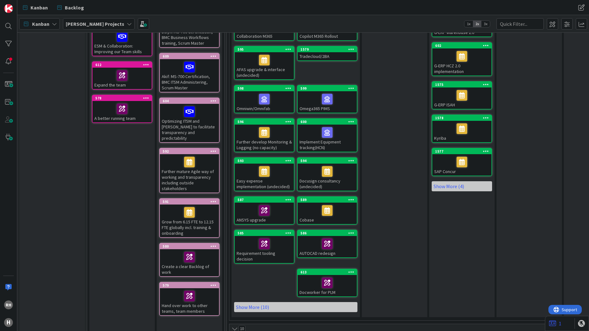
click at [172, 290] on div at bounding box center [189, 296] width 55 height 13
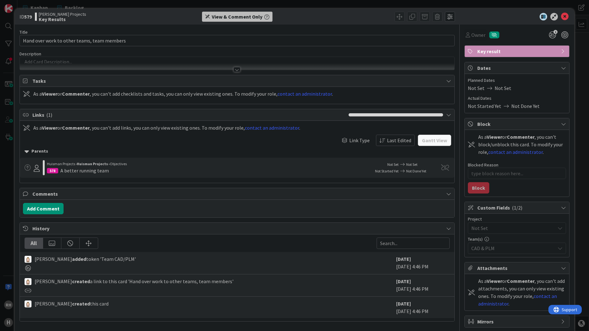
click at [234, 70] on div at bounding box center [237, 69] width 7 height 5
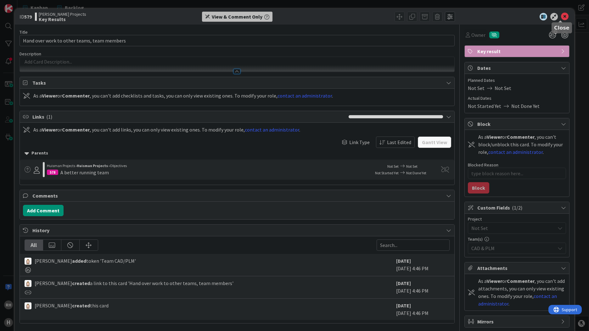
click at [561, 17] on icon at bounding box center [565, 17] width 8 height 8
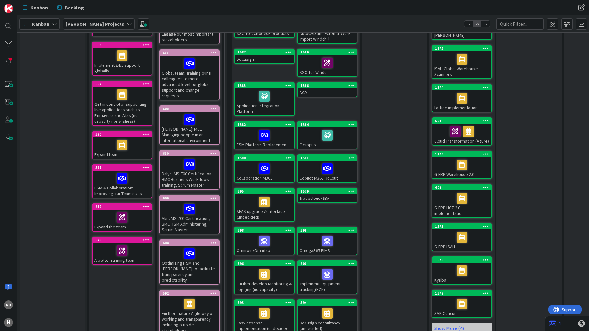
scroll to position [126, 0]
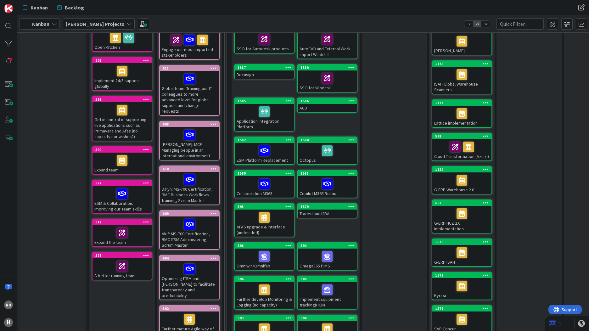
click at [105, 228] on div at bounding box center [121, 232] width 55 height 13
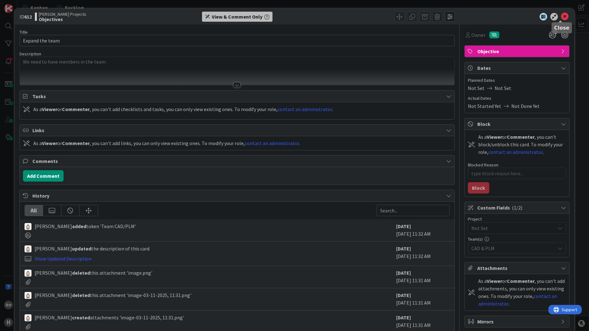
click at [563, 16] on icon at bounding box center [565, 17] width 8 height 8
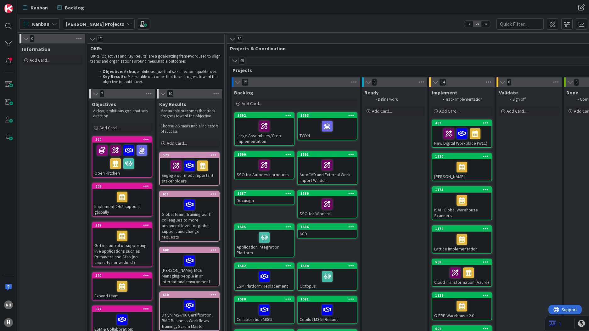
click at [80, 24] on b "[PERSON_NAME] Projects" at bounding box center [95, 24] width 59 height 6
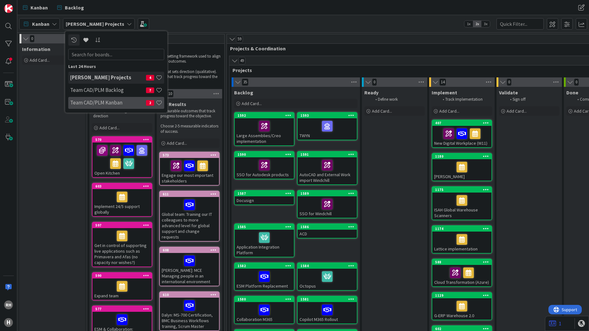
click at [95, 101] on h4 "Team CAD/PLM Kanban" at bounding box center [108, 102] width 76 height 6
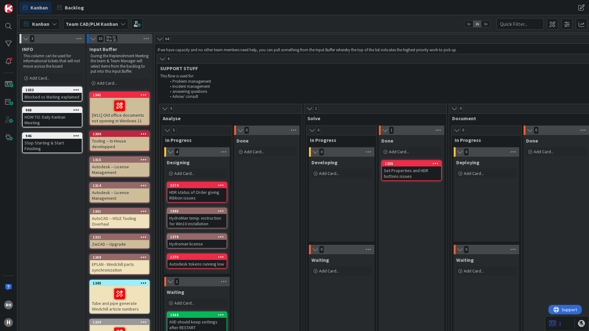
click at [95, 21] on b "Team CAD/PLM Kanban" at bounding box center [92, 24] width 52 height 6
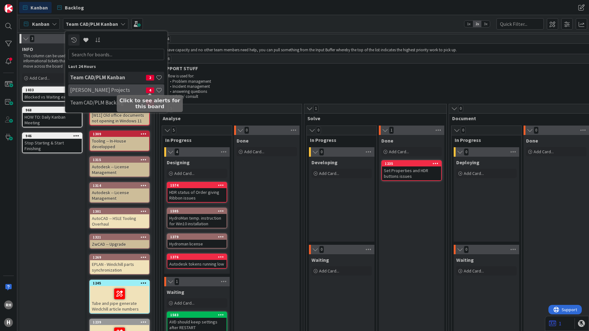
click at [149, 90] on span "4" at bounding box center [150, 91] width 8 height 6
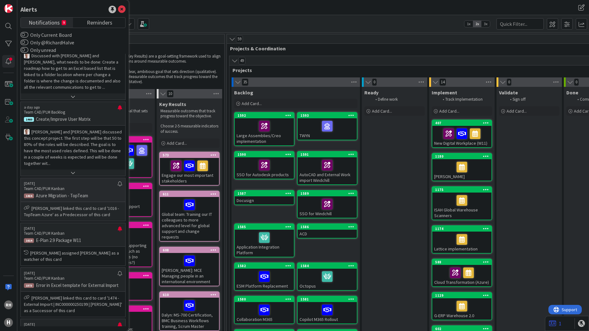
scroll to position [189, 0]
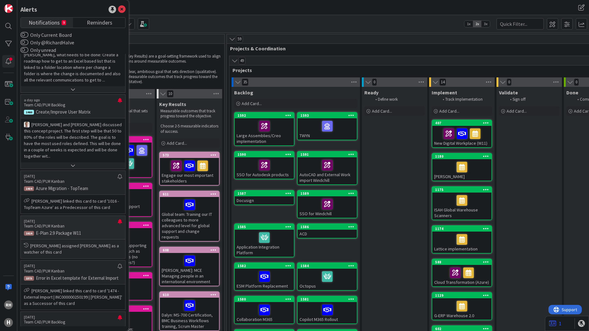
click at [92, 226] on p "Team CAD/PLM Kanban" at bounding box center [71, 227] width 94 height 6
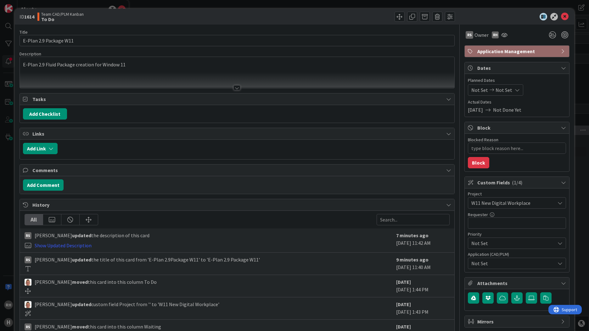
type textarea "x"
